Goal: Task Accomplishment & Management: Manage account settings

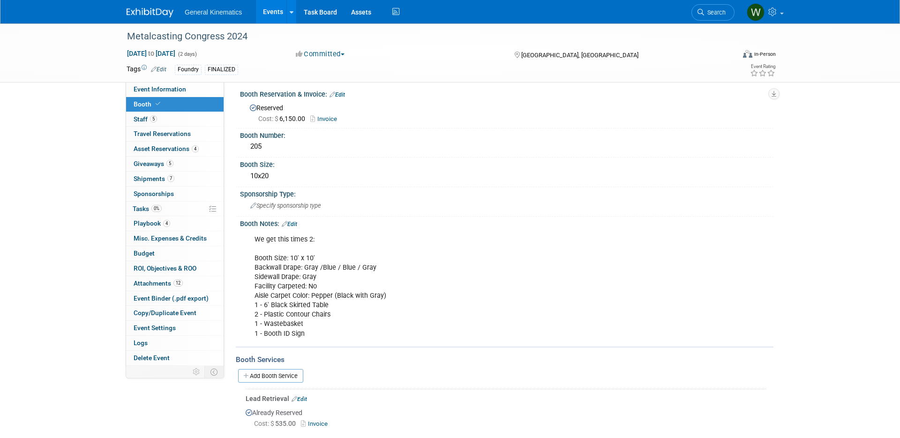
click at [158, 4] on link at bounding box center [156, 8] width 58 height 8
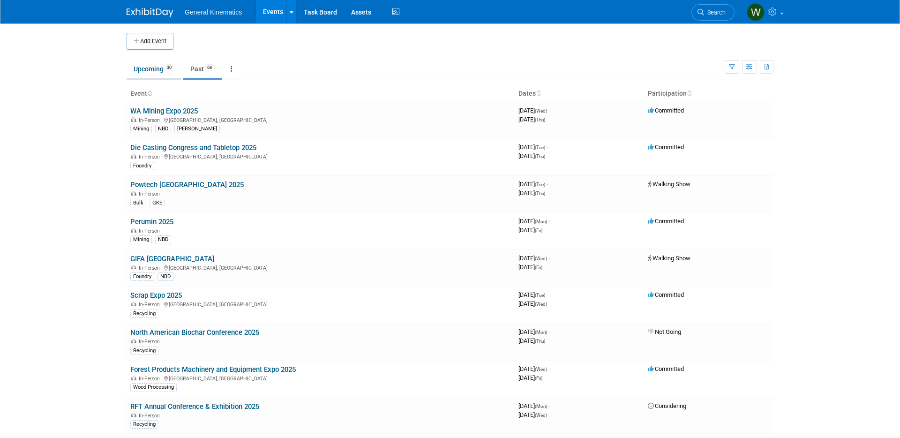
click at [152, 73] on link "Upcoming 30" at bounding box center [154, 69] width 55 height 18
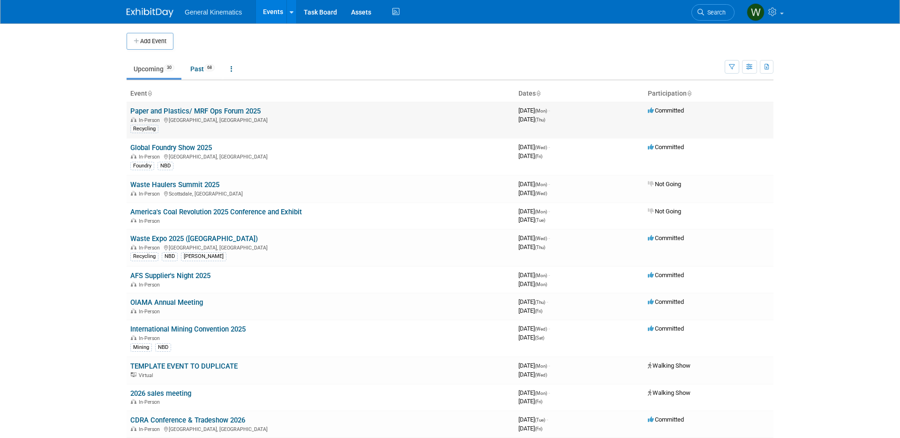
click at [203, 110] on link "Paper and Plastics/ MRF Ops Forum 2025" at bounding box center [195, 111] width 130 height 8
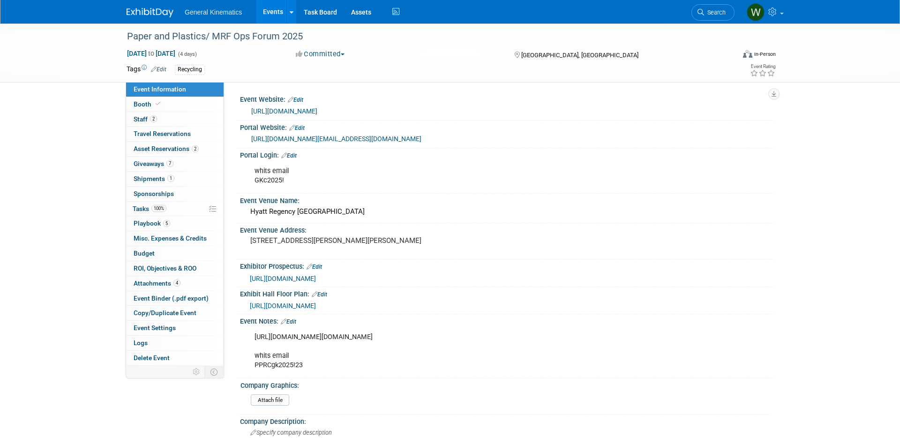
click at [151, 6] on link at bounding box center [156, 8] width 58 height 8
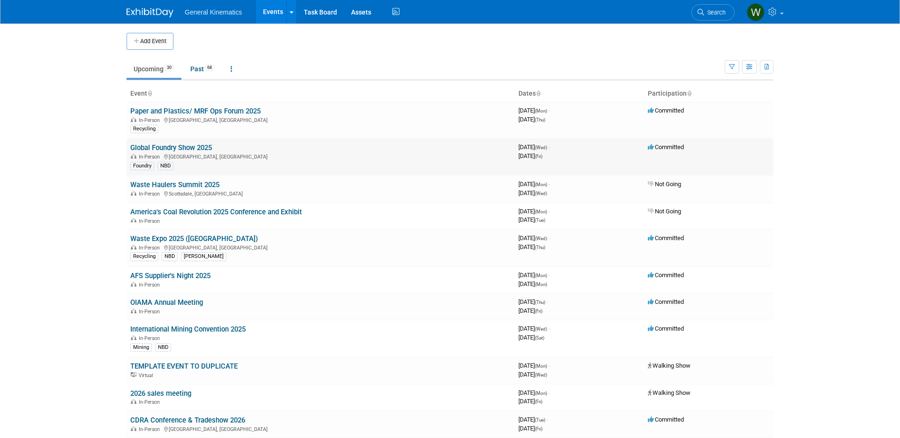
drag, startPoint x: 174, startPoint y: 148, endPoint x: 227, endPoint y: 163, distance: 55.5
click at [174, 148] on link "Global Foundry Show 2025" at bounding box center [171, 147] width 82 height 8
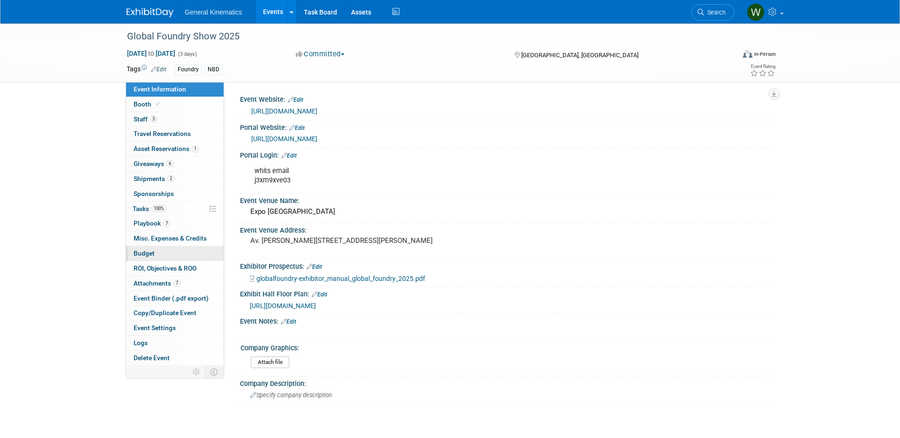
click at [166, 248] on link "Budget" at bounding box center [175, 253] width 98 height 15
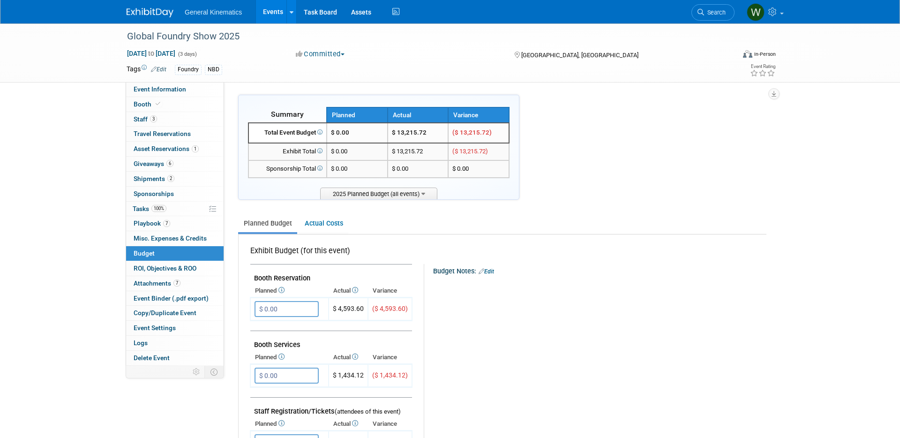
click at [489, 269] on link "Edit" at bounding box center [486, 271] width 15 height 7
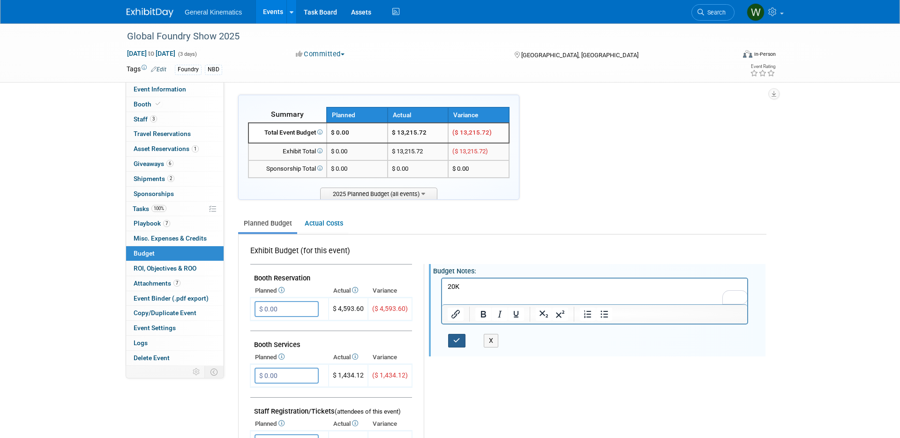
click at [457, 339] on icon "button" at bounding box center [456, 340] width 7 height 7
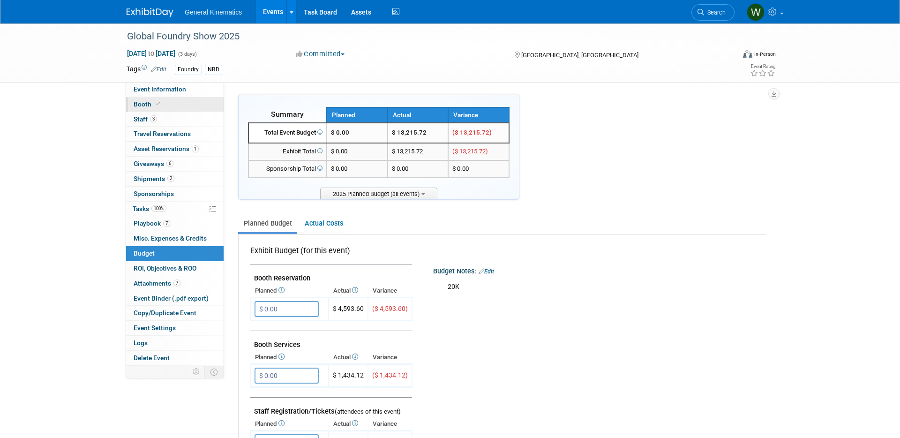
click at [149, 103] on span "Booth" at bounding box center [148, 104] width 29 height 8
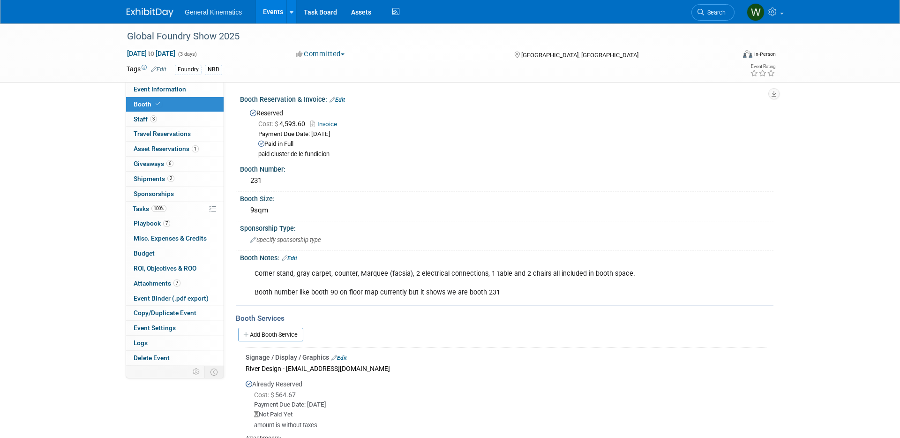
click at [161, 12] on img at bounding box center [150, 12] width 47 height 9
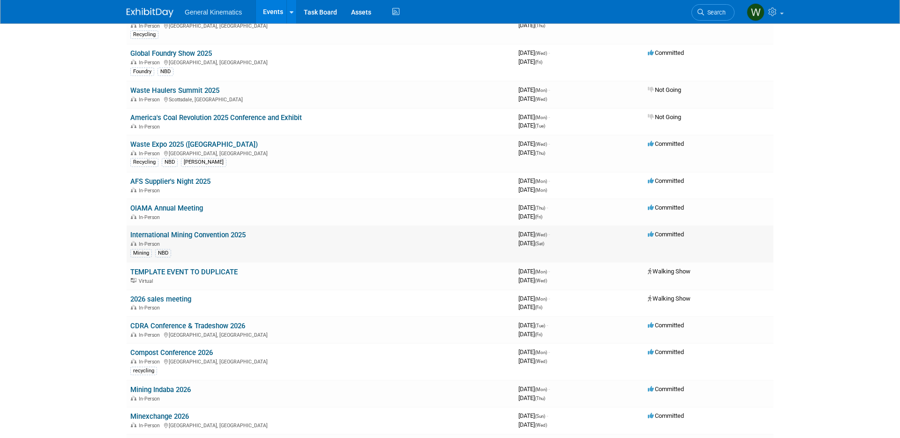
scroll to position [98, 0]
